Goal: Task Accomplishment & Management: Manage account settings

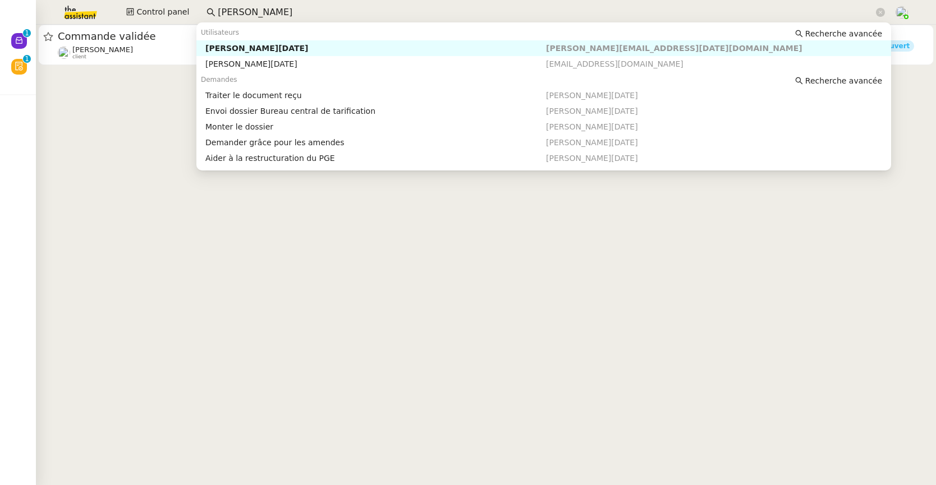
click at [223, 13] on input "[PERSON_NAME]" at bounding box center [546, 12] width 656 height 15
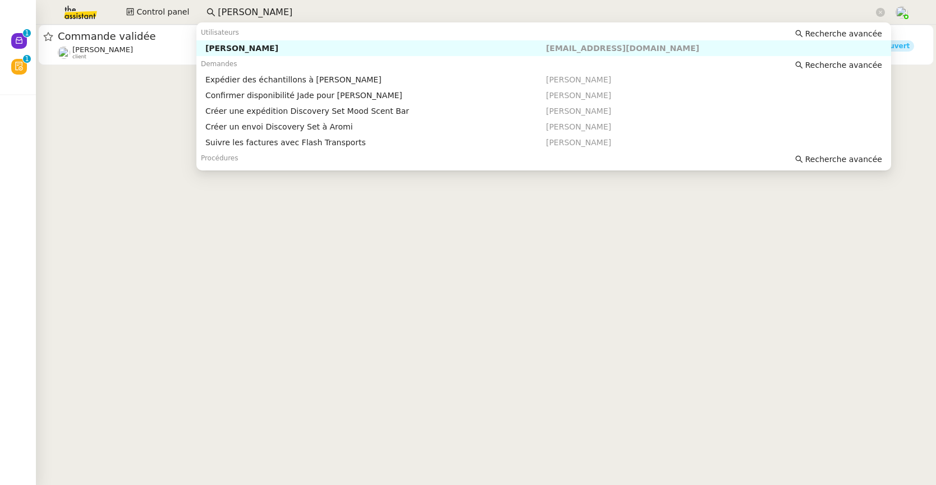
click at [235, 51] on div "[PERSON_NAME]" at bounding box center [375, 48] width 341 height 10
type input "[PERSON_NAME]"
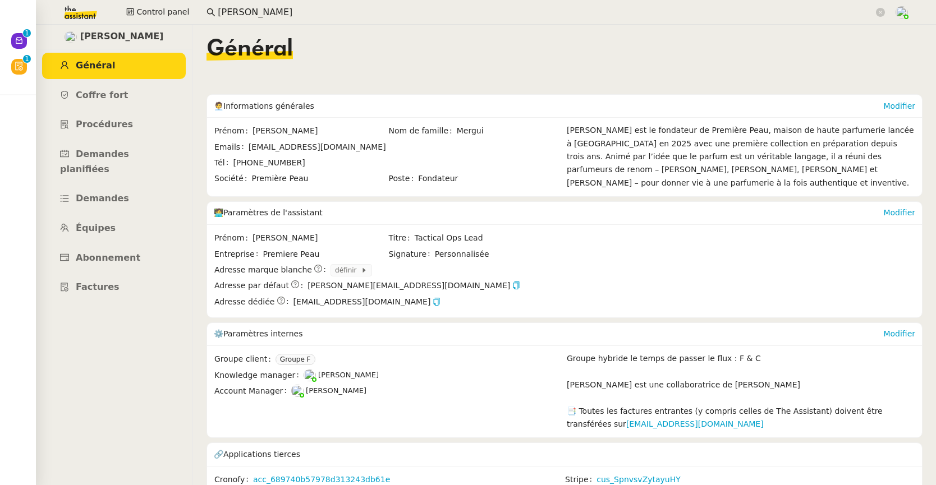
click at [653, 135] on div "[PERSON_NAME] est le fondateur de Première Peau, maison de haute parfumerie lan…" at bounding box center [741, 157] width 348 height 66
click at [893, 107] on link "Modifier" at bounding box center [899, 106] width 32 height 9
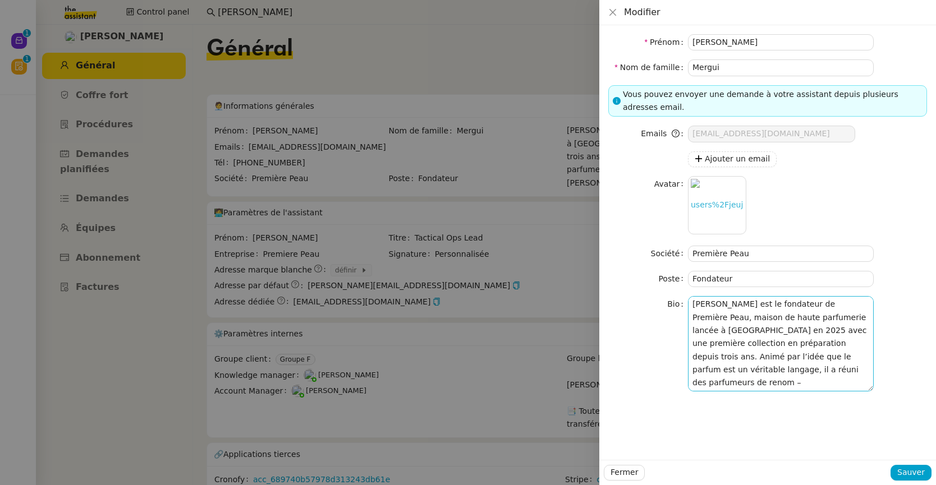
scroll to position [26, 0]
click at [862, 387] on textarea "[PERSON_NAME] est le fondateur de Première Peau, maison de haute parfumerie lan…" at bounding box center [781, 343] width 186 height 95
paste textarea "[URL][DOMAIN_NAME]"
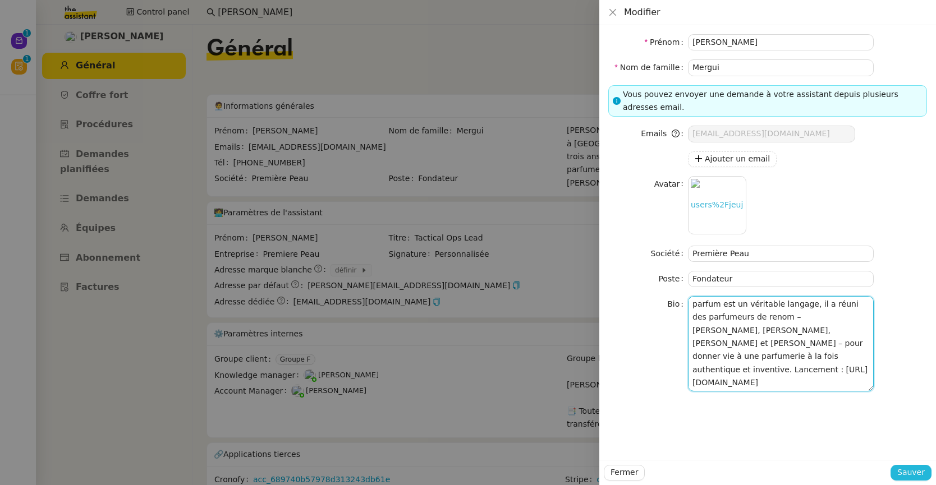
type textarea "[PERSON_NAME] est le fondateur de Première Peau, maison de haute parfumerie lan…"
click at [910, 475] on span "Sauver" at bounding box center [910, 472] width 27 height 13
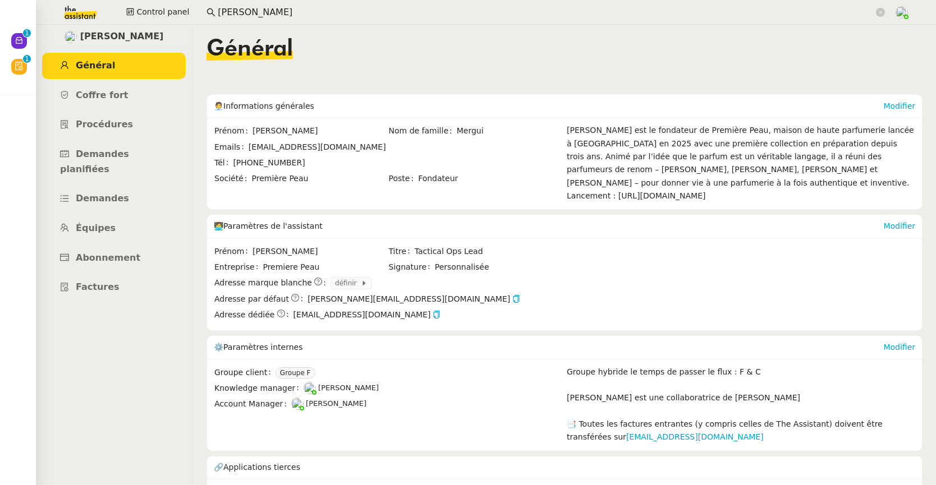
click at [789, 194] on div "[PERSON_NAME] est le fondateur de Première Peau, maison de haute parfumerie lan…" at bounding box center [741, 163] width 348 height 79
click at [789, 180] on div "[PERSON_NAME] est le fondateur de Première Peau, maison de haute parfumerie lan…" at bounding box center [741, 163] width 348 height 79
click at [892, 106] on link "Modifier" at bounding box center [899, 106] width 32 height 9
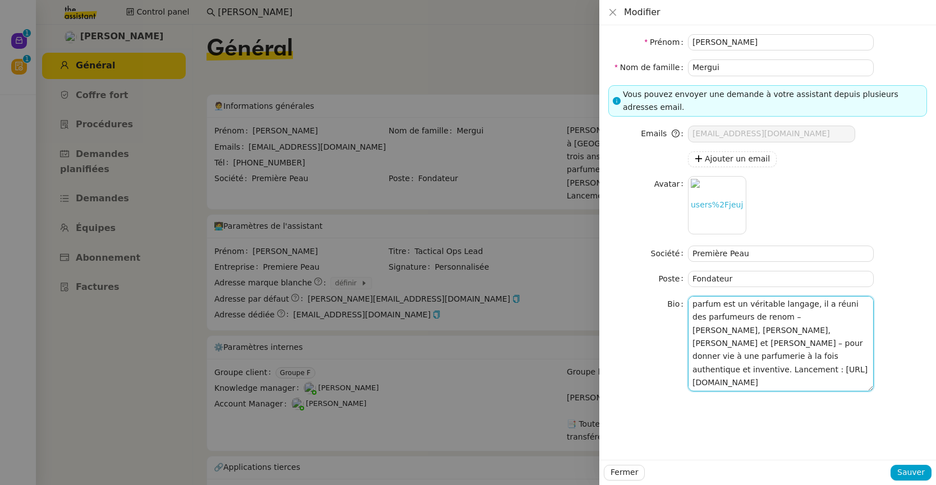
scroll to position [109, 0]
drag, startPoint x: 696, startPoint y: 306, endPoint x: 691, endPoint y: 306, distance: 5.6
click at [691, 306] on textarea "[PERSON_NAME] est le fondateur de Première Peau, maison de haute parfumerie lan…" at bounding box center [781, 343] width 186 height 95
click at [697, 314] on textarea "[PERSON_NAME] est le fondateur de Première Peau, maison de haute parfumerie lan…" at bounding box center [781, 343] width 186 height 95
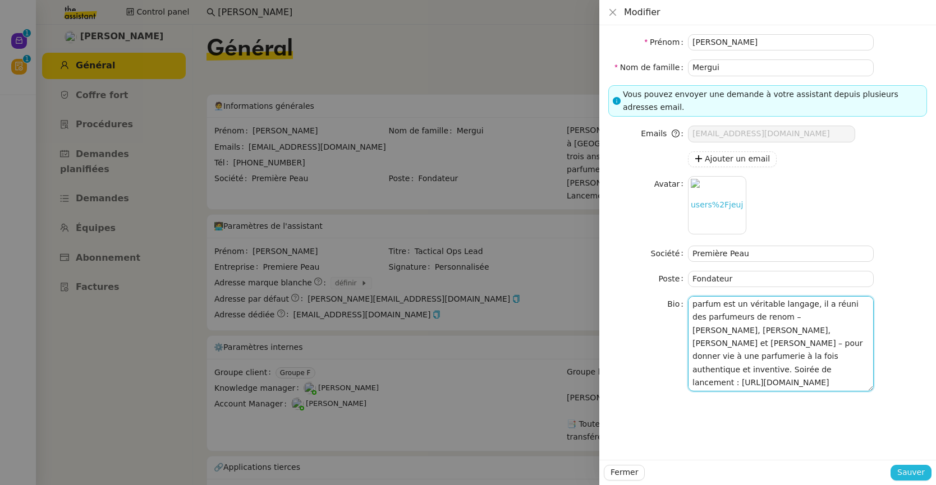
type textarea "[PERSON_NAME] est le fondateur de Première Peau, maison de haute parfumerie lan…"
click at [909, 474] on span "Sauver" at bounding box center [910, 472] width 27 height 13
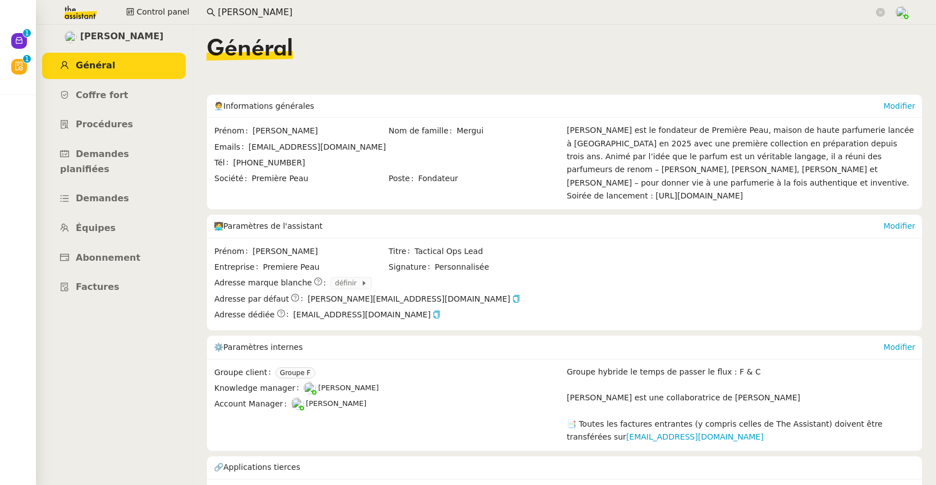
drag, startPoint x: 729, startPoint y: 185, endPoint x: 920, endPoint y: 207, distance: 191.5
click at [920, 207] on nz-layout "[PERSON_NAME] Général Coffre fort Procédures Demandes planifiées Demandes Équip…" at bounding box center [486, 255] width 900 height 461
copy div "[URL][DOMAIN_NAME]"
click at [675, 137] on div "[PERSON_NAME] est le fondateur de Première Peau, maison de haute parfumerie lan…" at bounding box center [741, 163] width 348 height 79
